Goal: Transaction & Acquisition: Purchase product/service

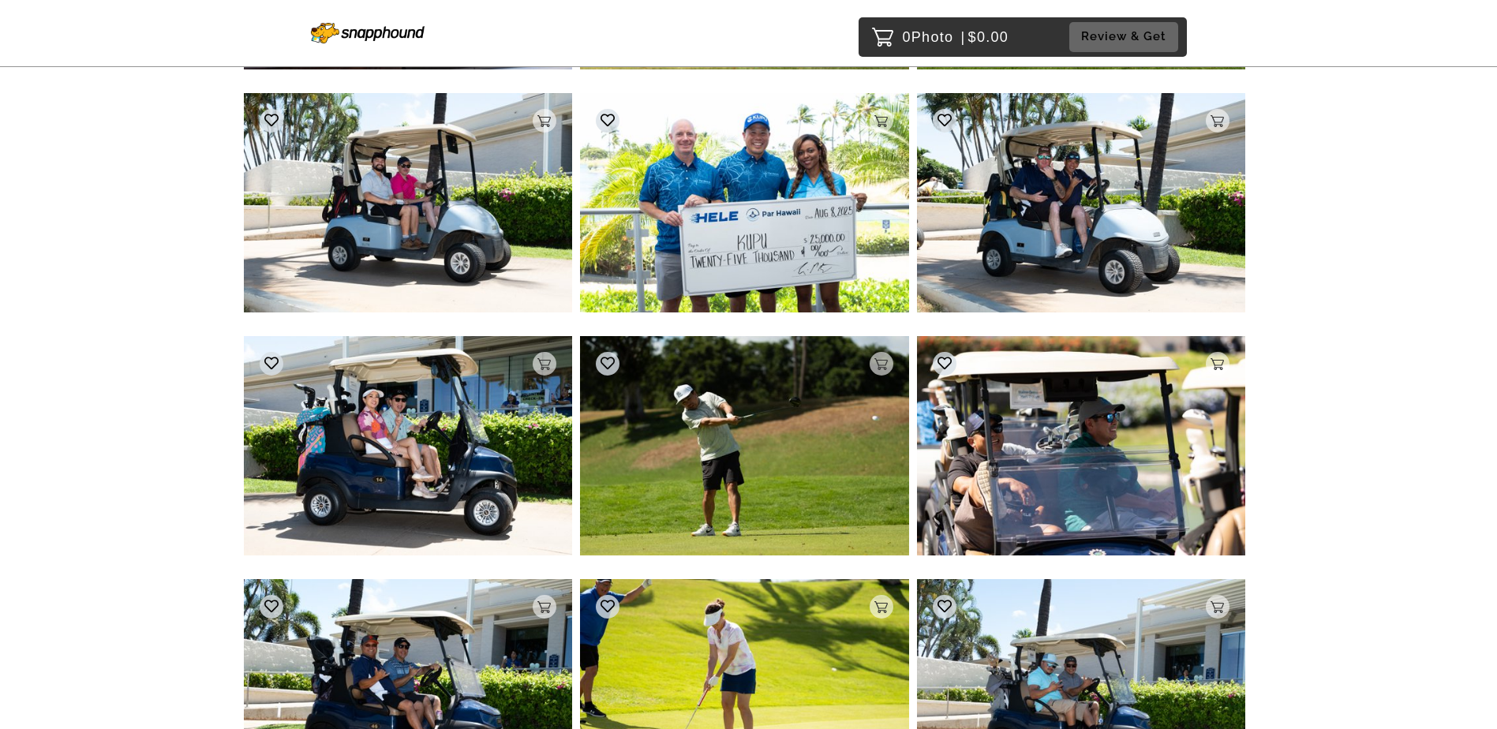
scroll to position [10788, 0]
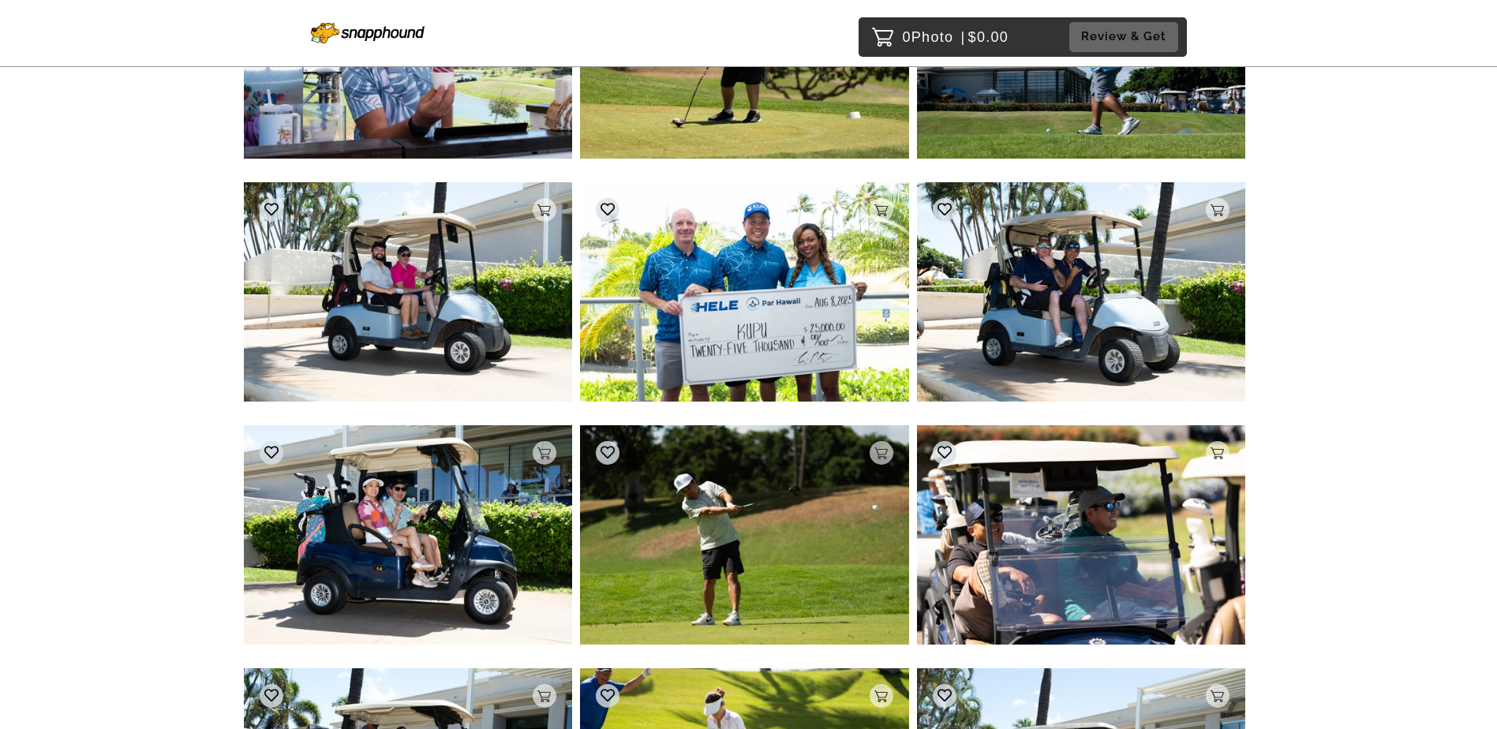
click at [472, 525] on img at bounding box center [408, 534] width 329 height 219
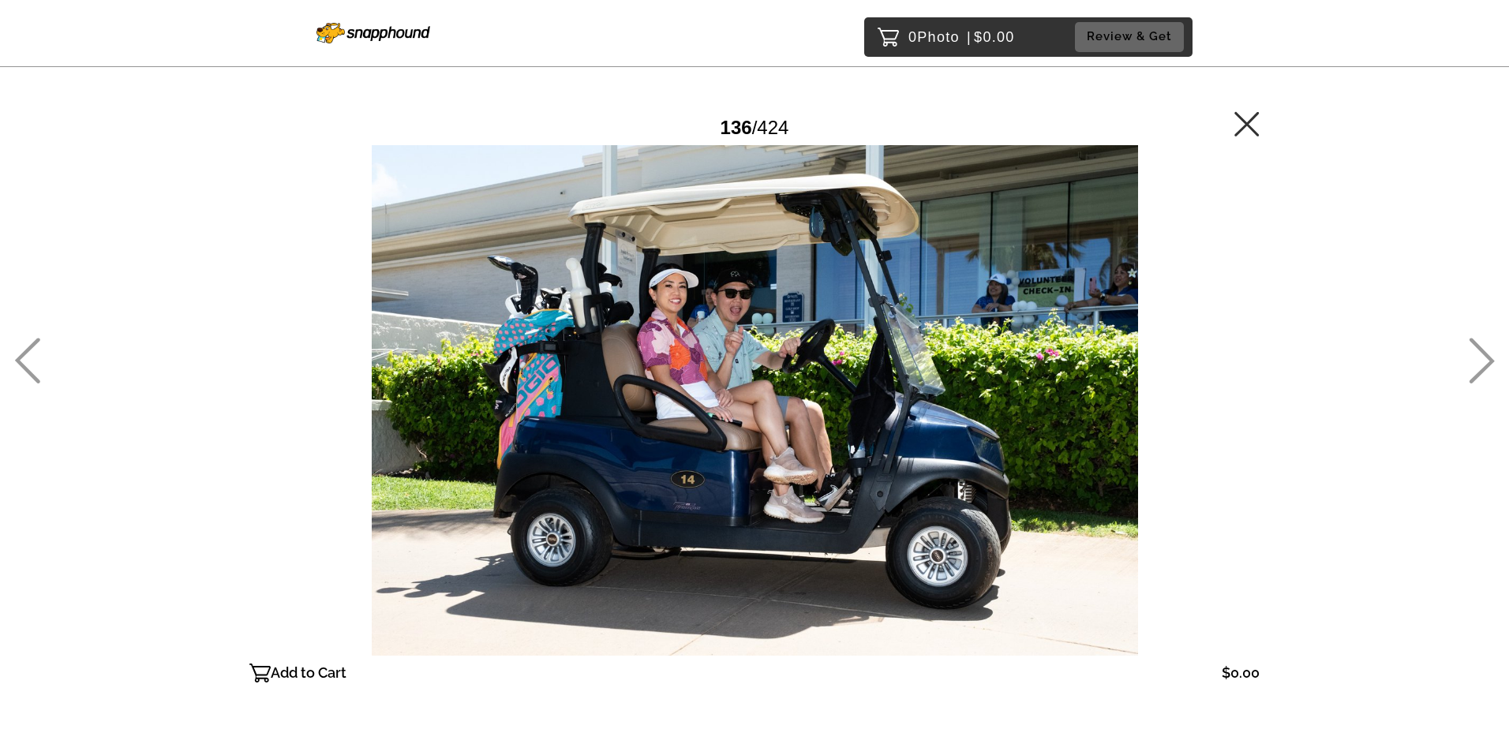
click at [310, 665] on p "Add to Cart" at bounding box center [309, 673] width 76 height 25
click at [1243, 129] on icon at bounding box center [1246, 123] width 24 height 24
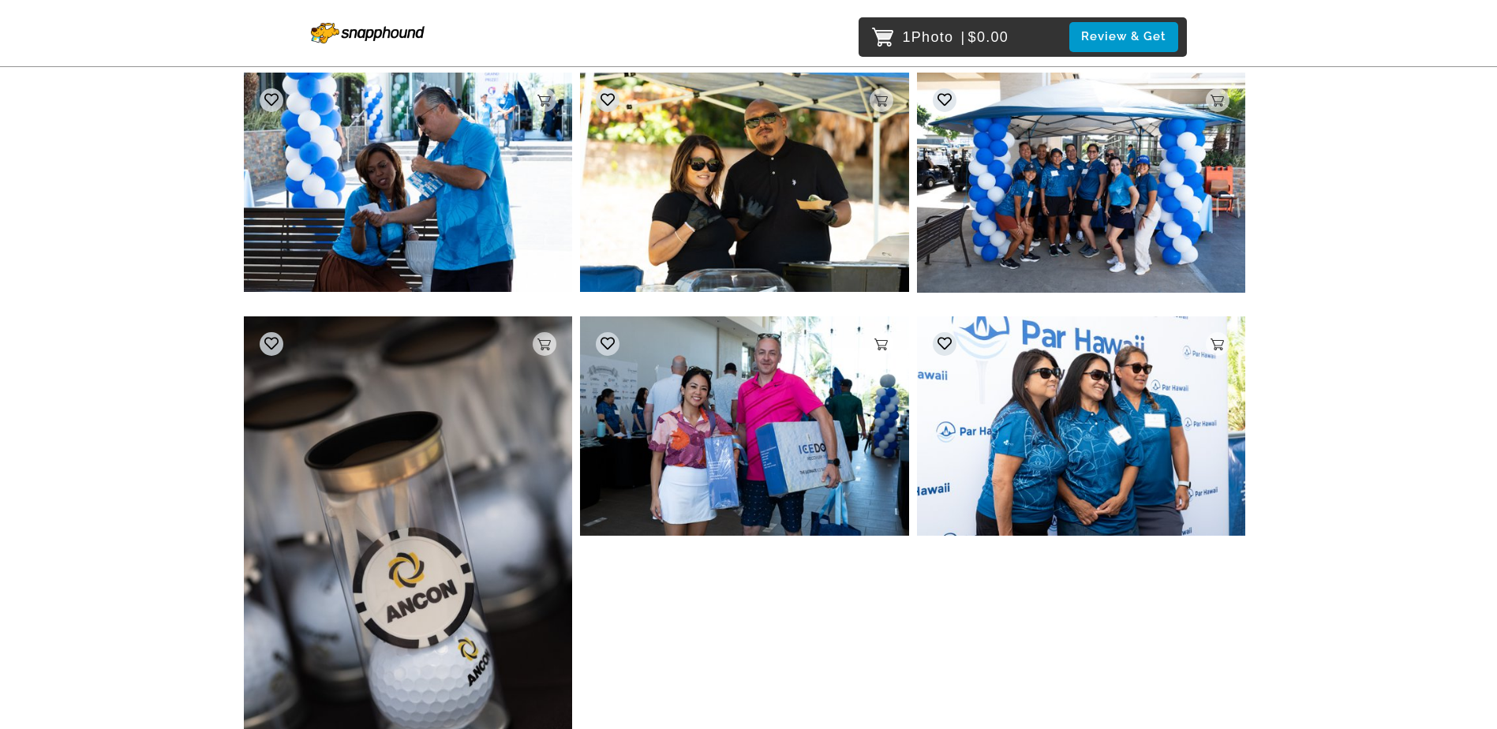
scroll to position [24195, 0]
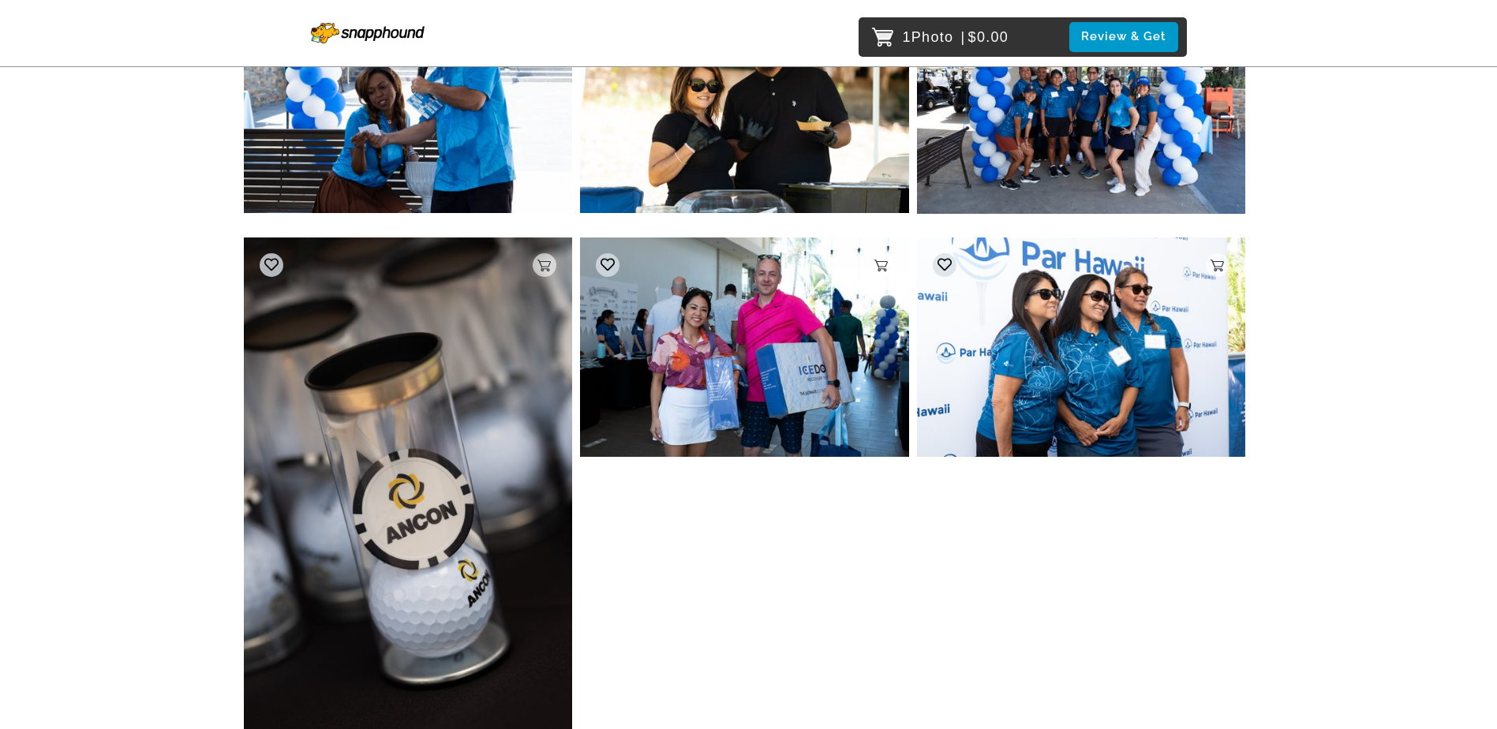
click at [894, 263] on p "Add to Cart" at bounding box center [894, 265] width 0 height 11
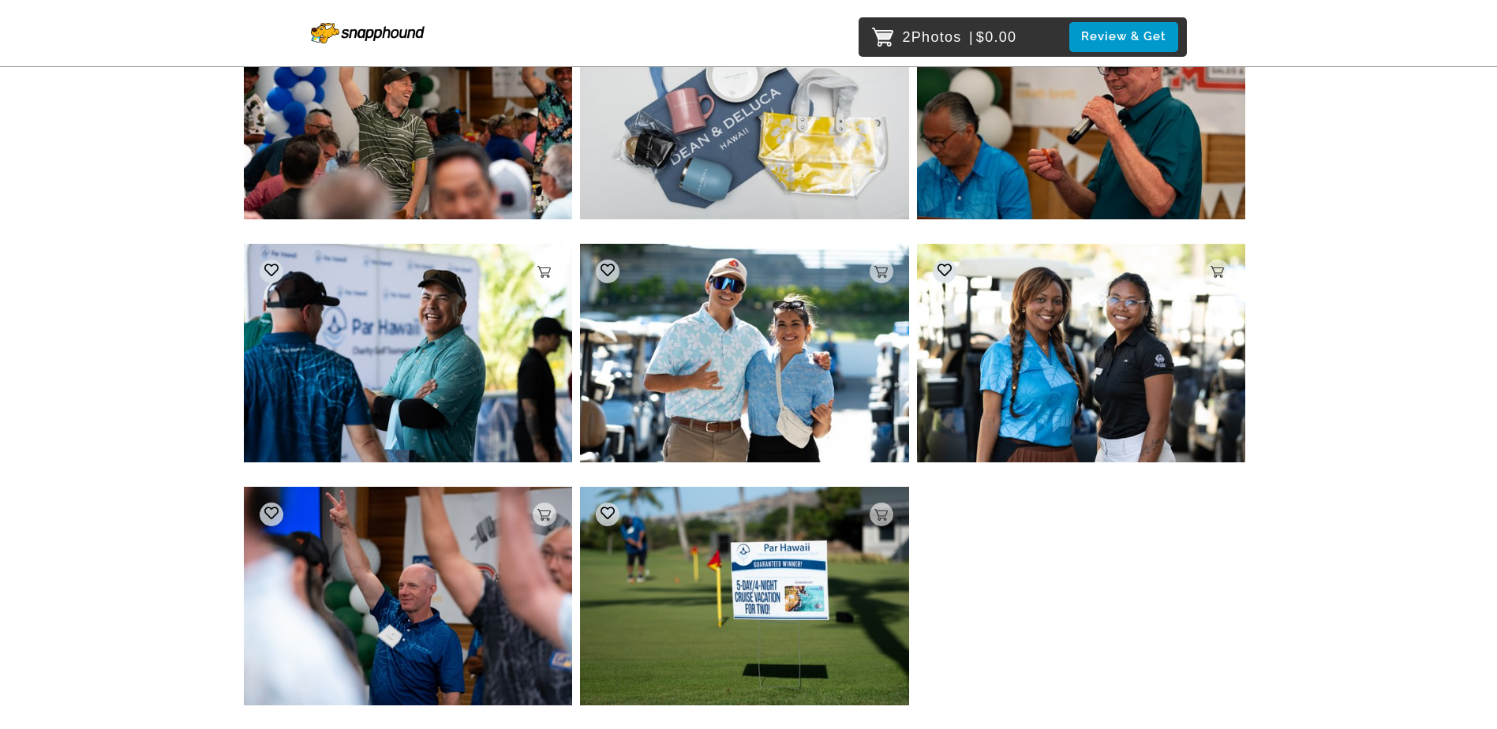
scroll to position [33973, 0]
click at [876, 278] on div "Add to Cart" at bounding box center [882, 271] width 24 height 24
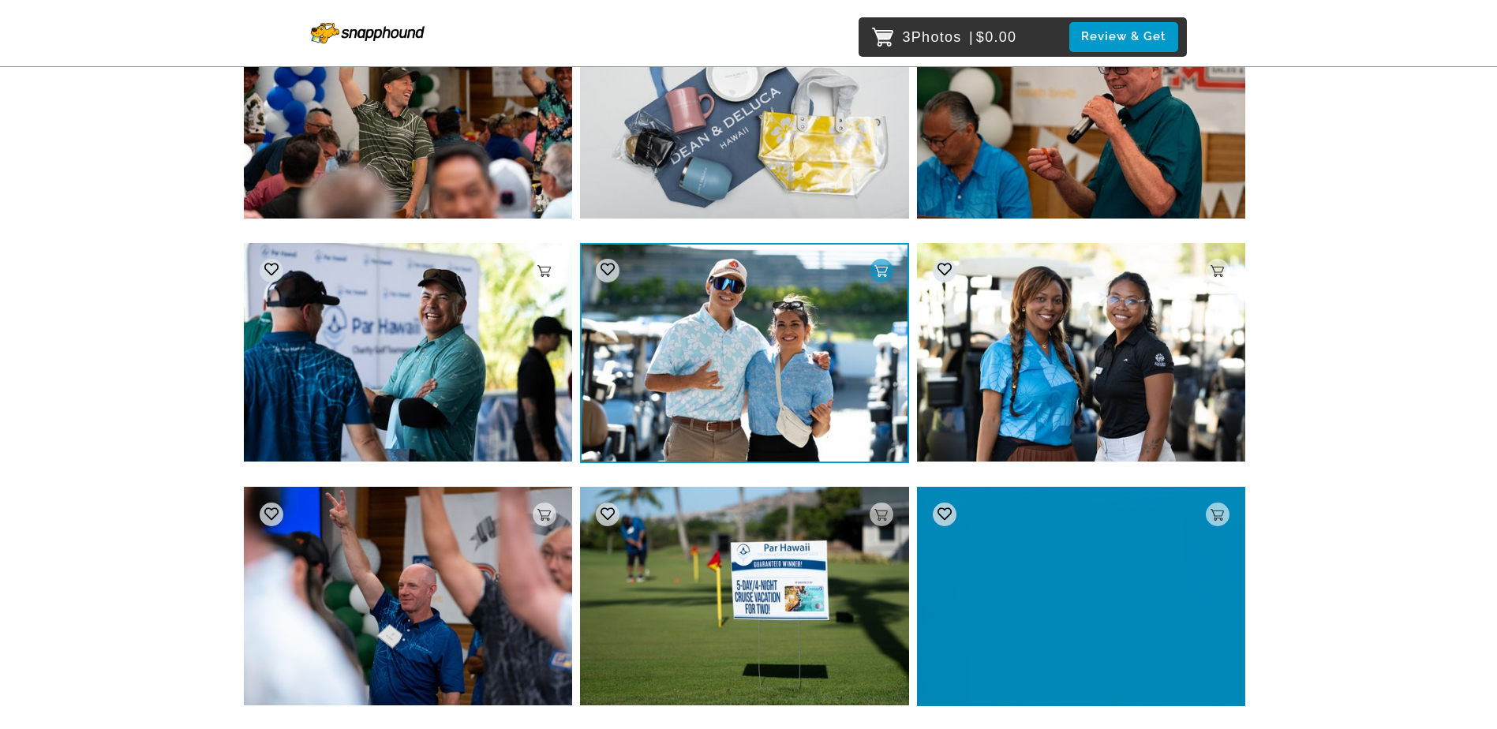
scroll to position [34151, 0]
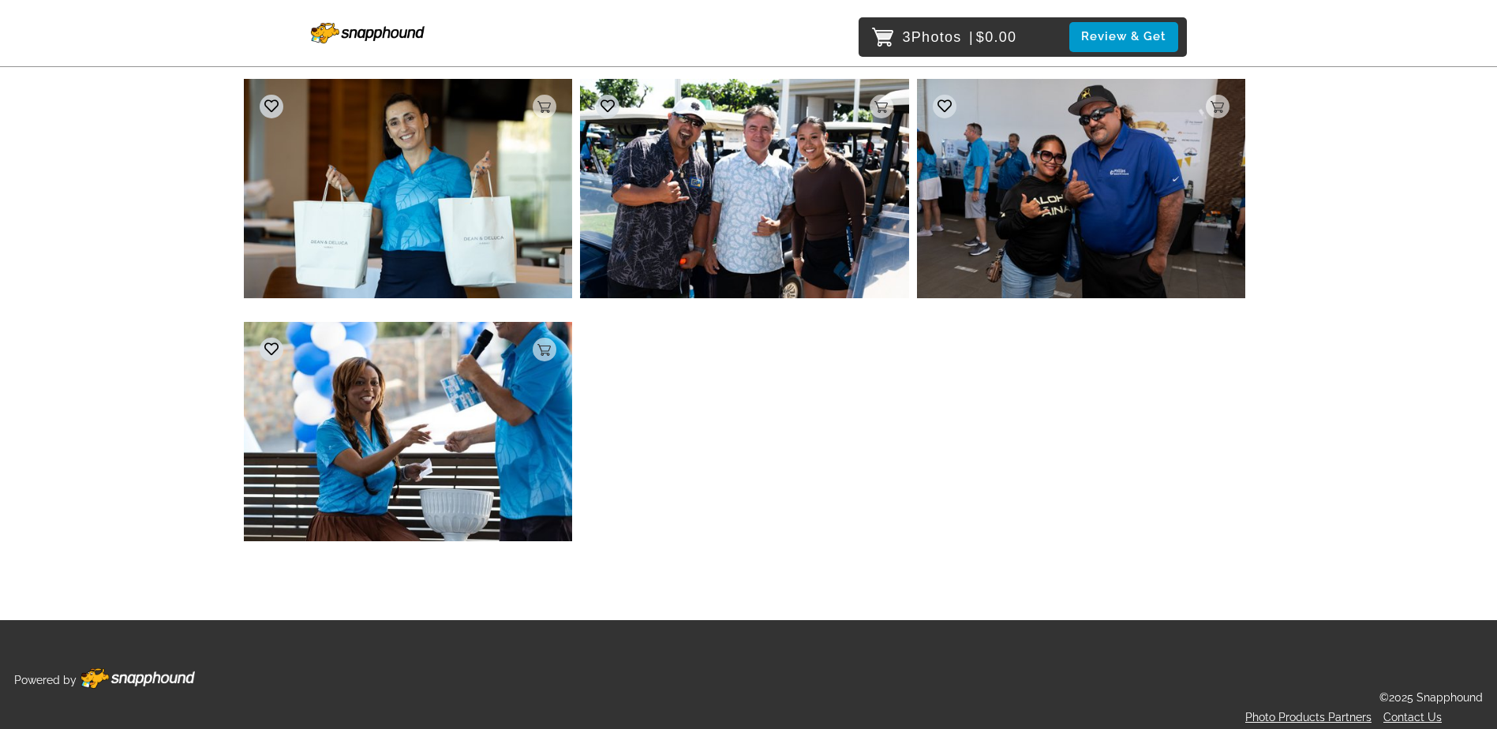
scroll to position [35365, 0]
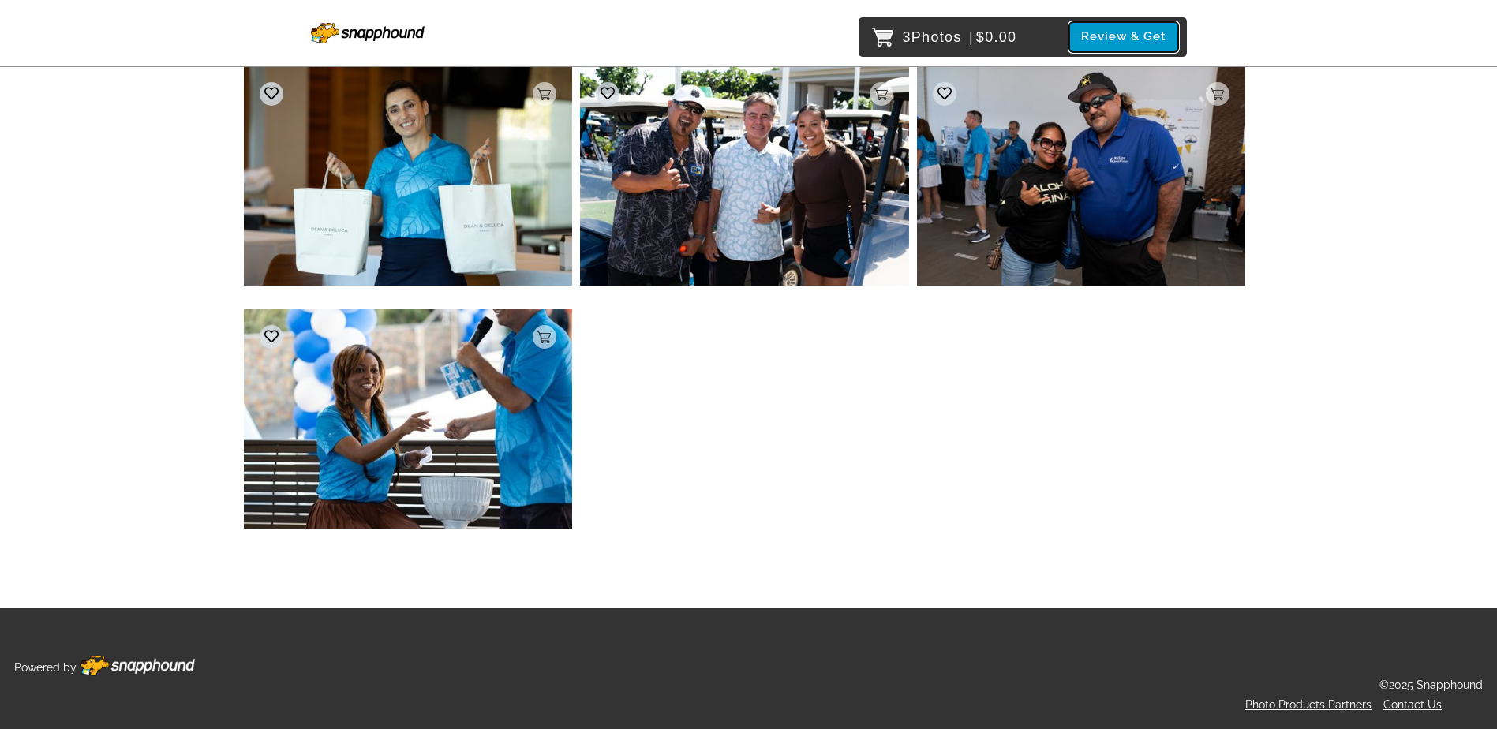
click at [1100, 27] on button "Review & Get" at bounding box center [1124, 36] width 109 height 29
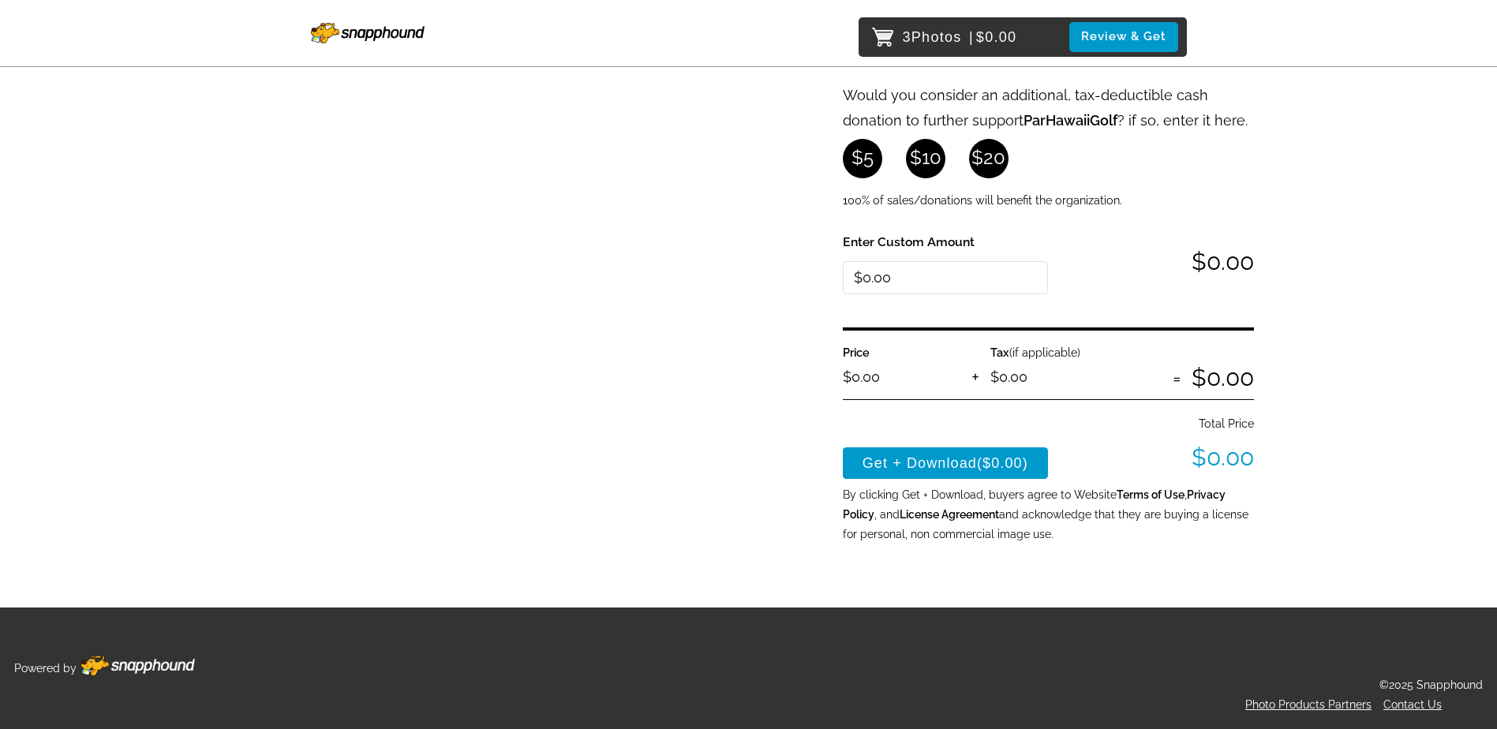
click at [468, 431] on div "Review 3 Photos $0.00 Remove $0.00 Remove $0.00 Remove $0.00" at bounding box center [492, 153] width 497 height 782
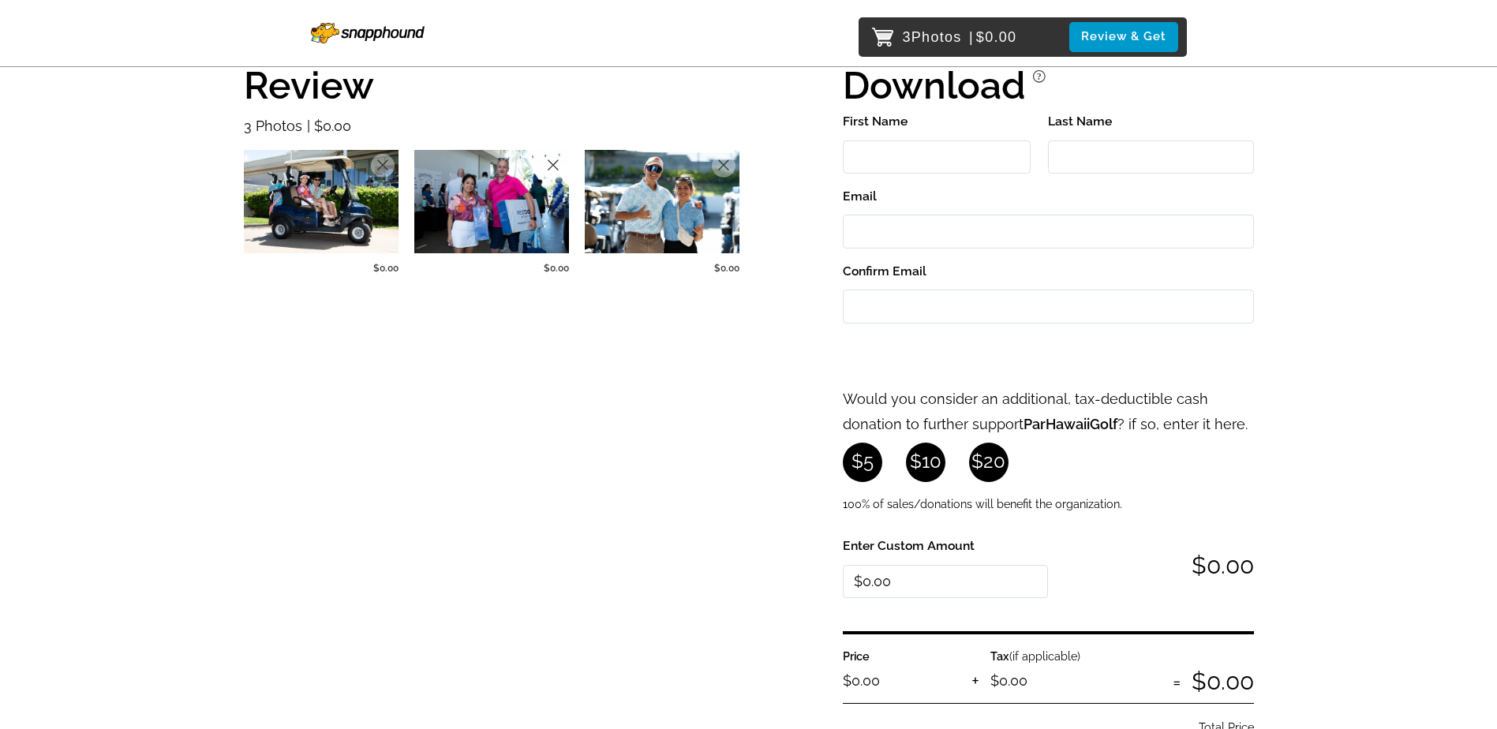
scroll to position [0, 0]
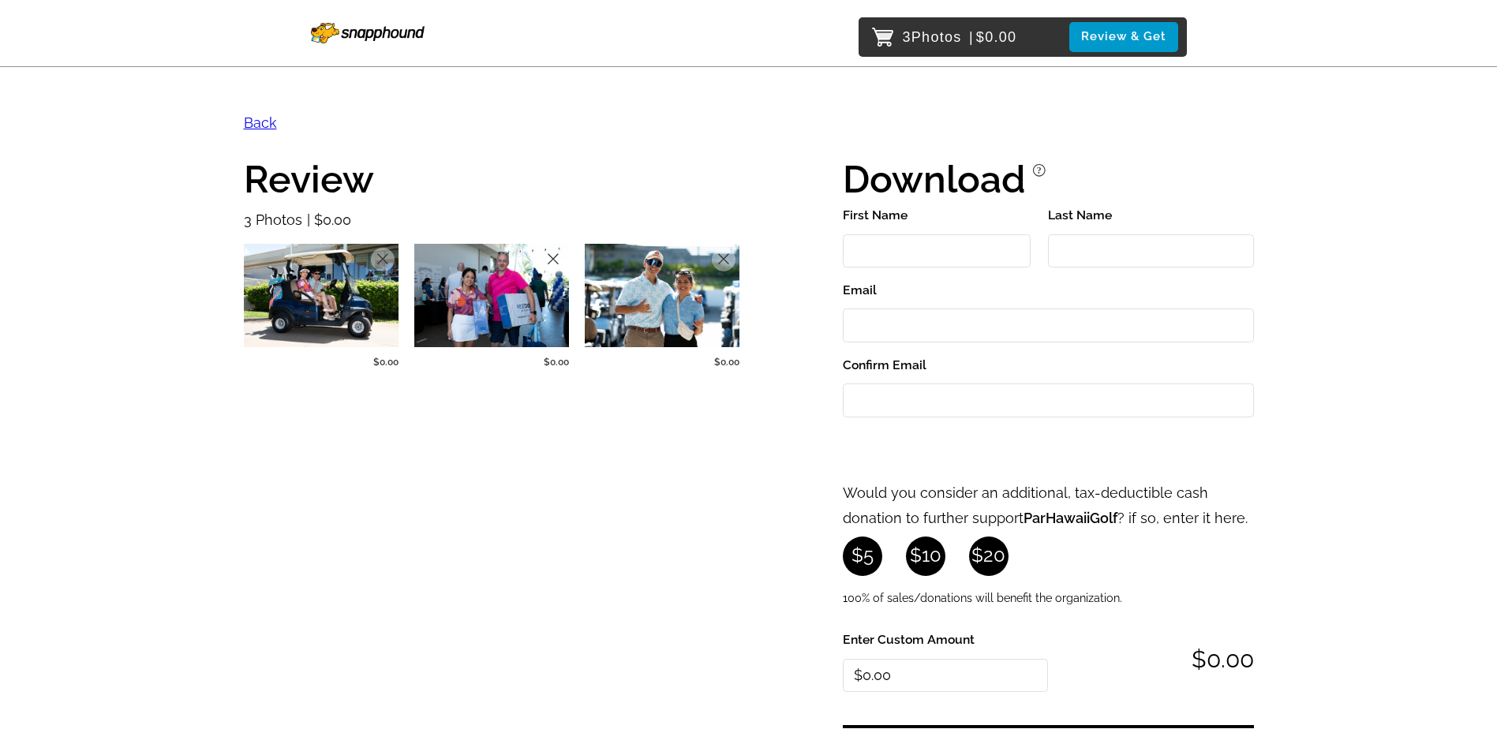
click at [672, 278] on img at bounding box center [662, 295] width 155 height 103
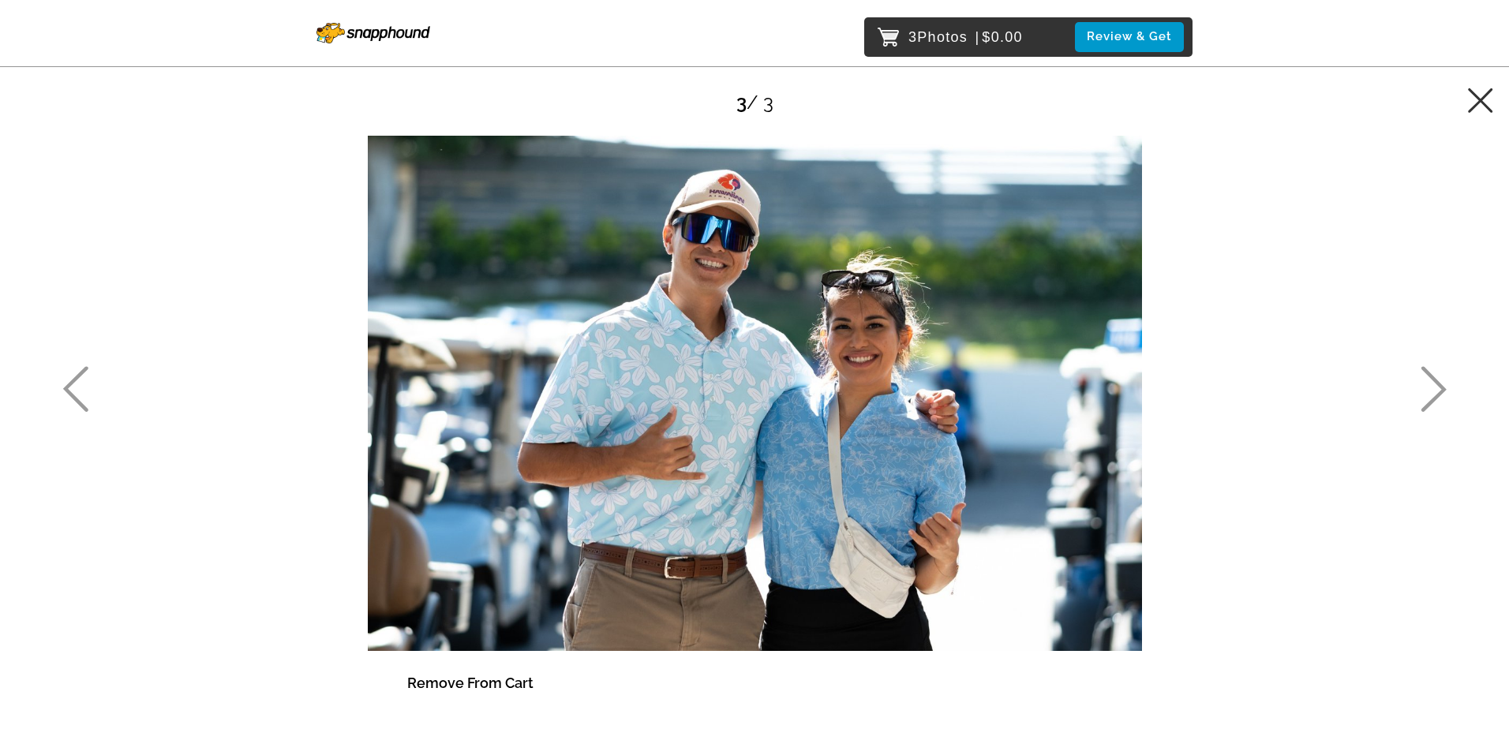
click at [1483, 105] on icon at bounding box center [1480, 100] width 25 height 25
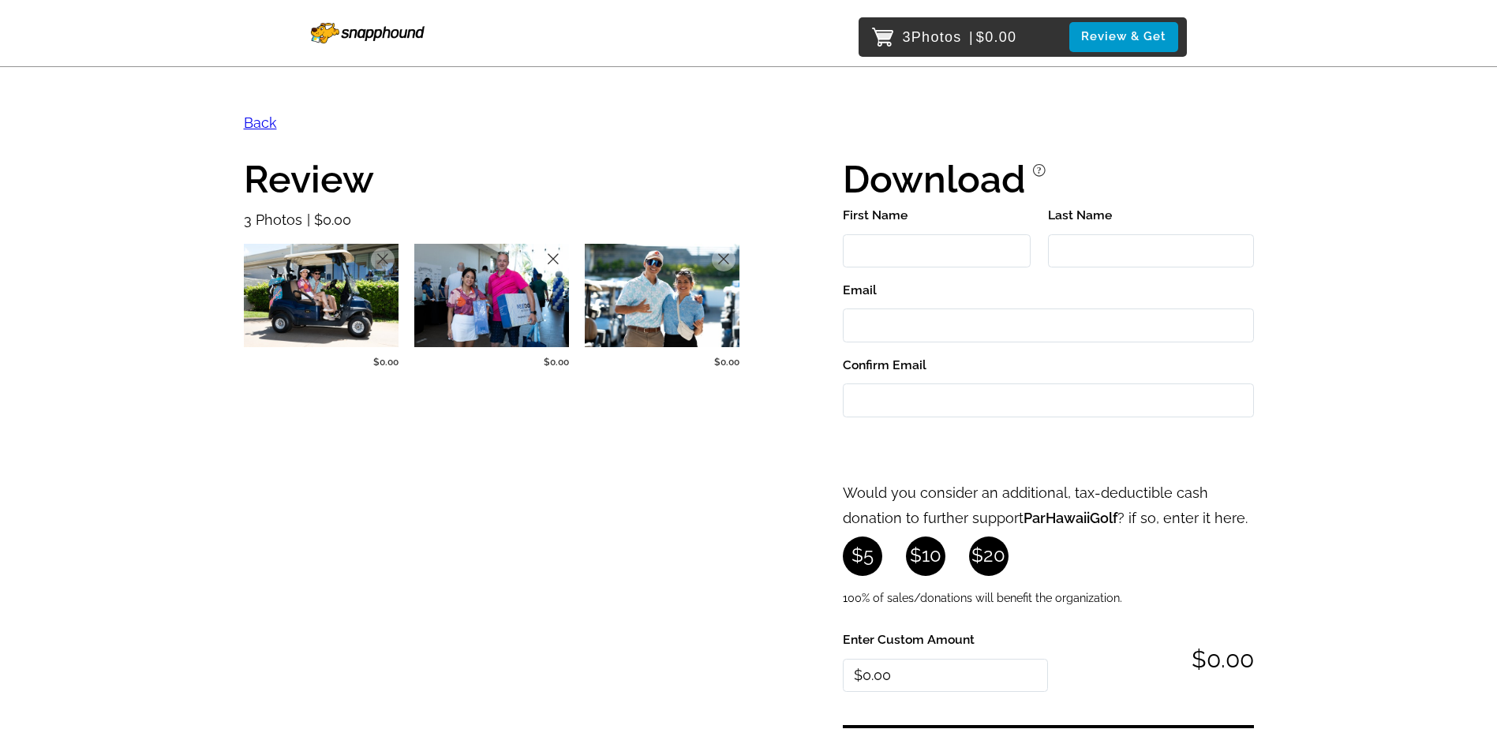
click at [466, 328] on img at bounding box center [491, 295] width 155 height 103
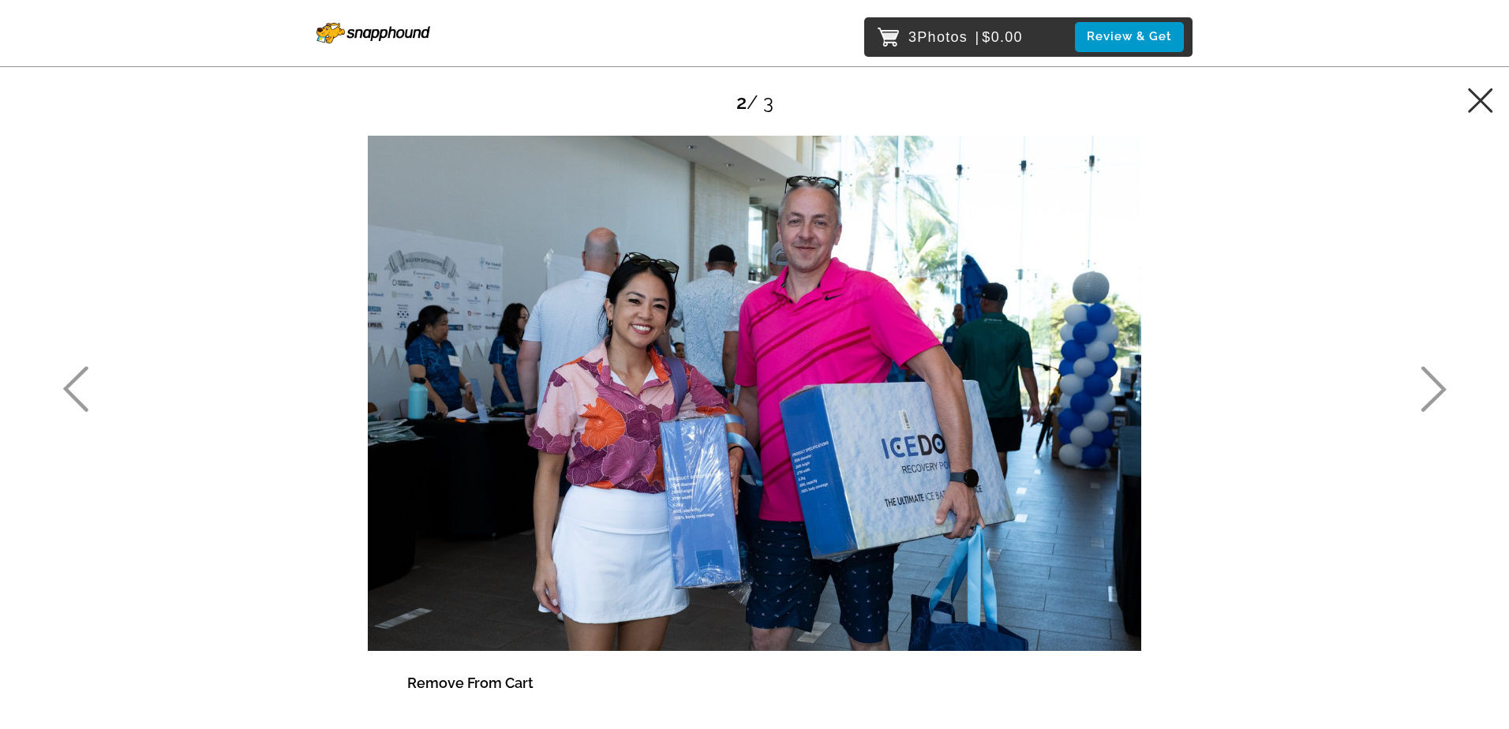
click at [1483, 101] on icon at bounding box center [1480, 100] width 25 height 25
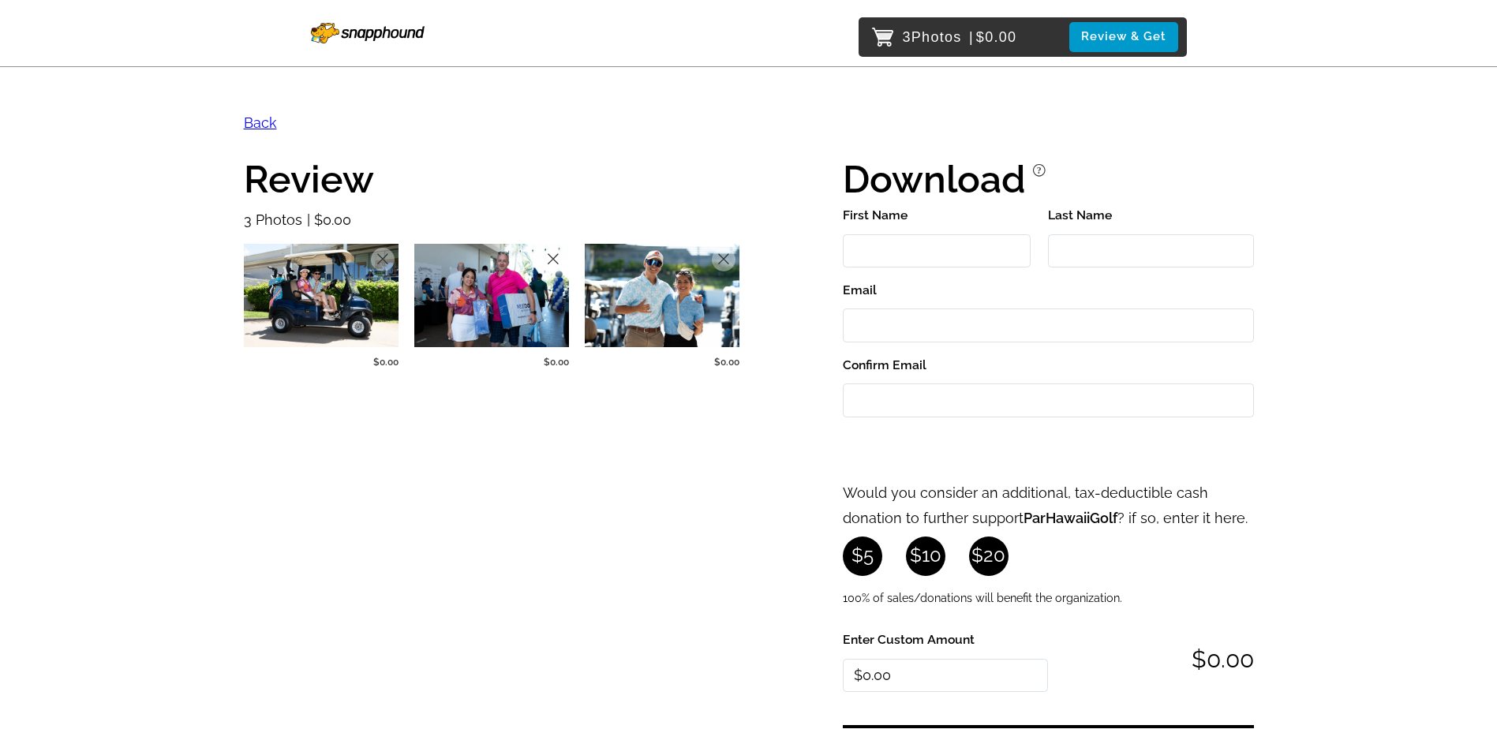
click at [500, 294] on img at bounding box center [491, 295] width 155 height 103
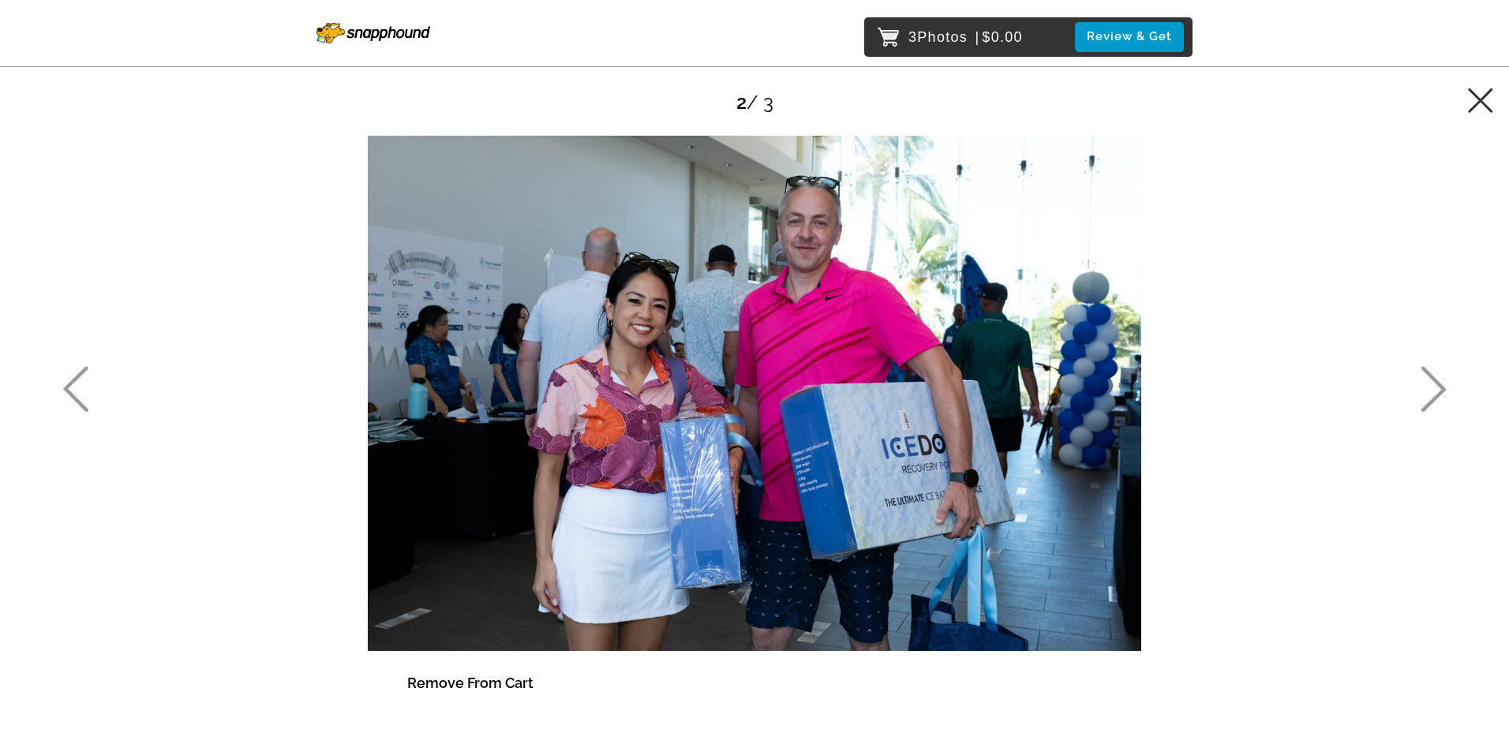
click at [1489, 96] on icon at bounding box center [1480, 100] width 25 height 25
